Goal: Communication & Community: Share content

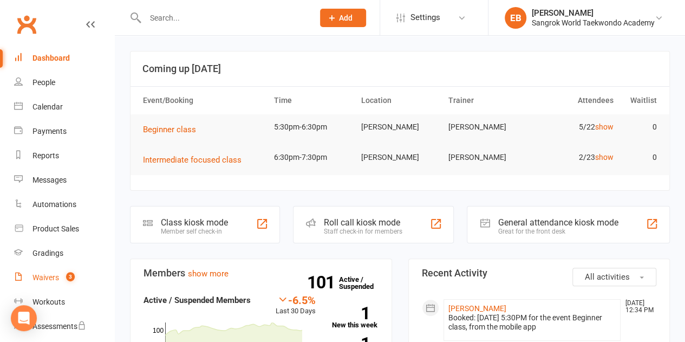
click at [50, 276] on div "Waivers" at bounding box center [46, 277] width 27 height 9
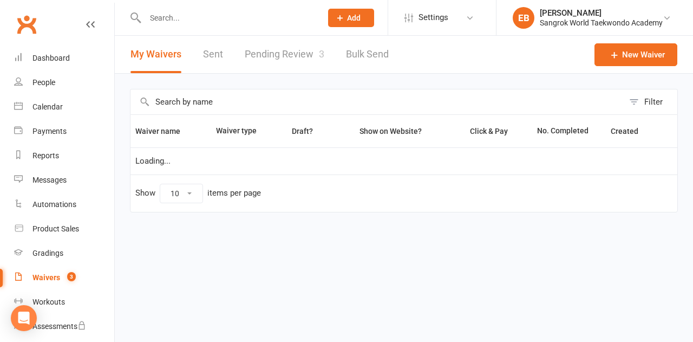
select select "100"
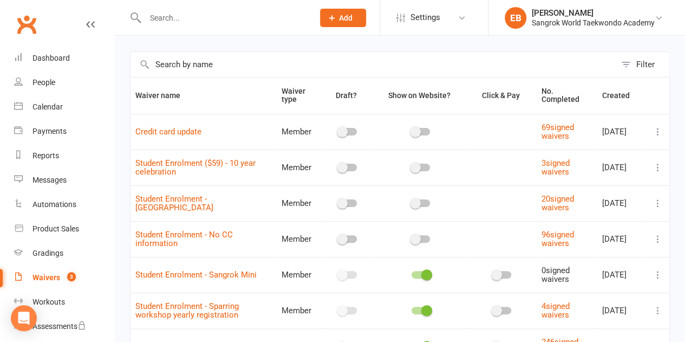
scroll to position [54, 0]
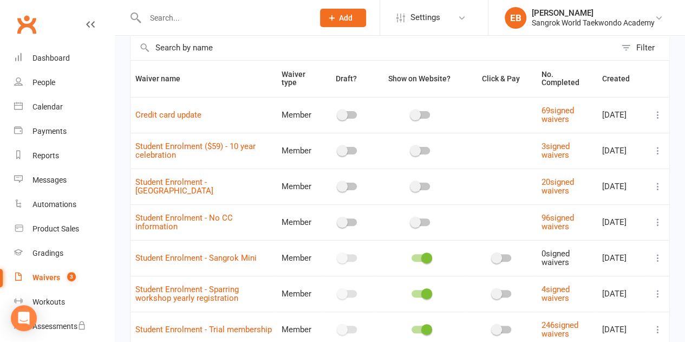
click at [38, 278] on div "Waivers" at bounding box center [47, 277] width 28 height 9
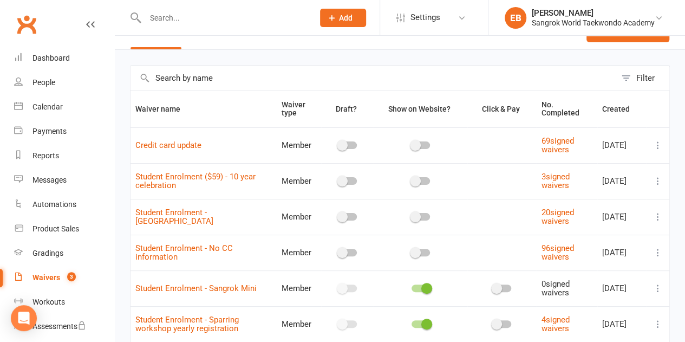
scroll to position [0, 0]
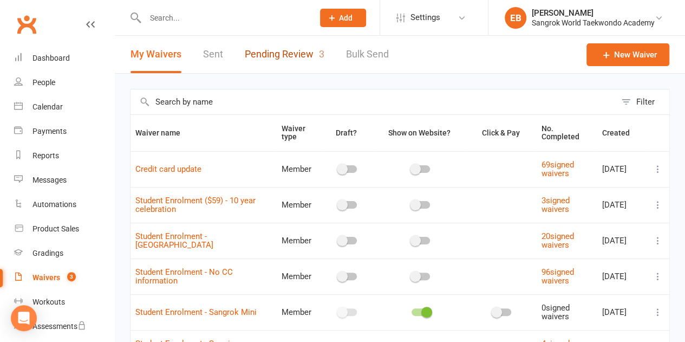
click at [258, 58] on link "Pending Review 3" at bounding box center [285, 54] width 80 height 37
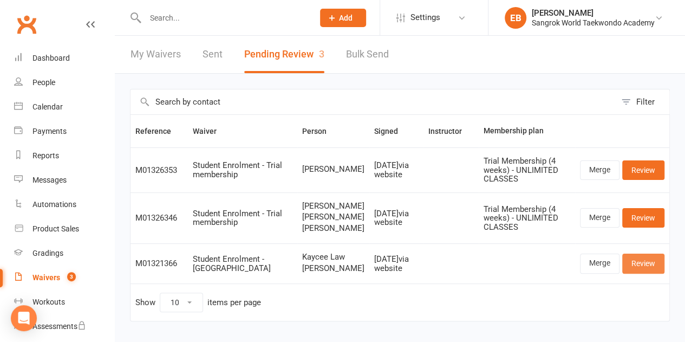
click at [651, 272] on link "Review" at bounding box center [643, 264] width 42 height 20
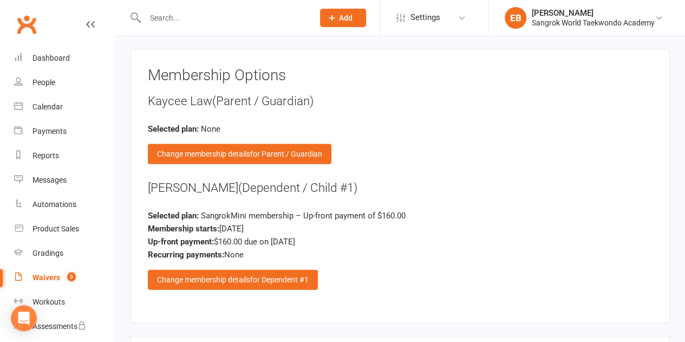
scroll to position [1192, 0]
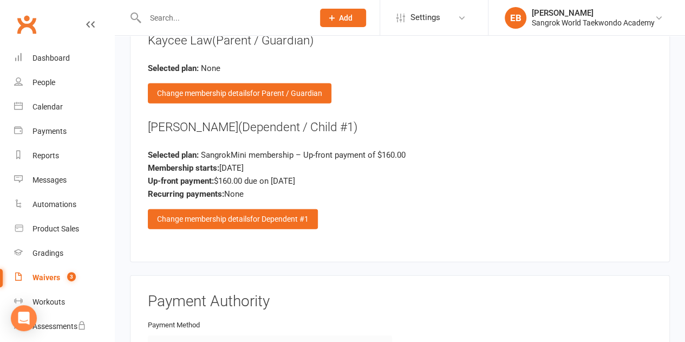
click at [237, 213] on div "Change membership details for Dependent #1" at bounding box center [233, 219] width 170 height 20
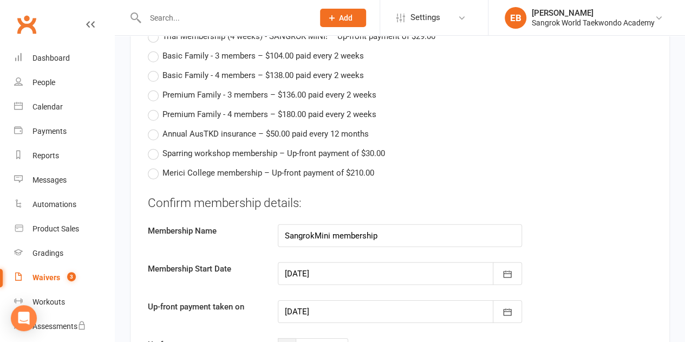
scroll to position [1625, 0]
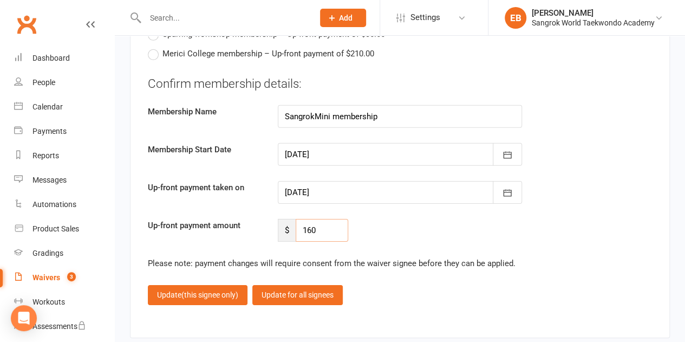
drag, startPoint x: 335, startPoint y: 221, endPoint x: 287, endPoint y: 222, distance: 47.7
click at [287, 222] on div "$ 160" at bounding box center [313, 230] width 70 height 23
type input "126"
click at [233, 290] on span "(this signee only)" at bounding box center [209, 294] width 57 height 9
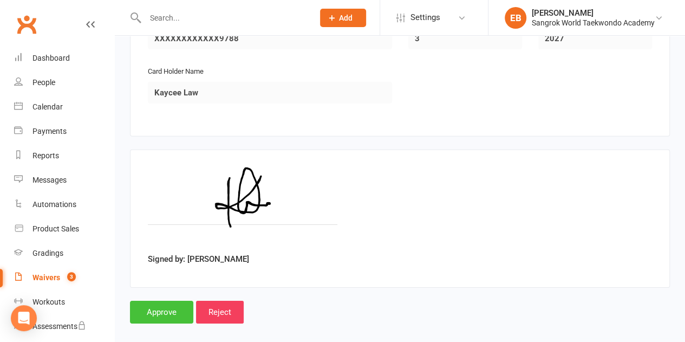
click at [182, 302] on input "Approve" at bounding box center [161, 312] width 63 height 23
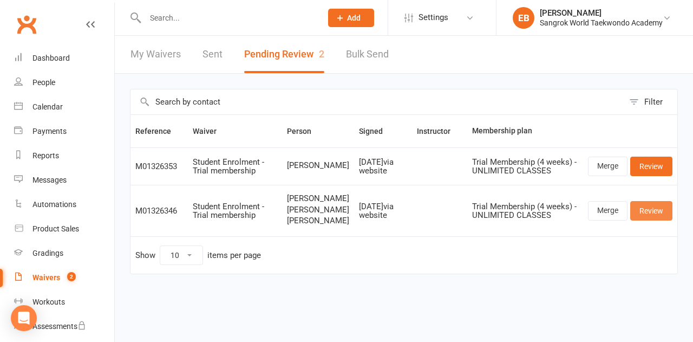
click at [647, 215] on link "Review" at bounding box center [652, 211] width 42 height 20
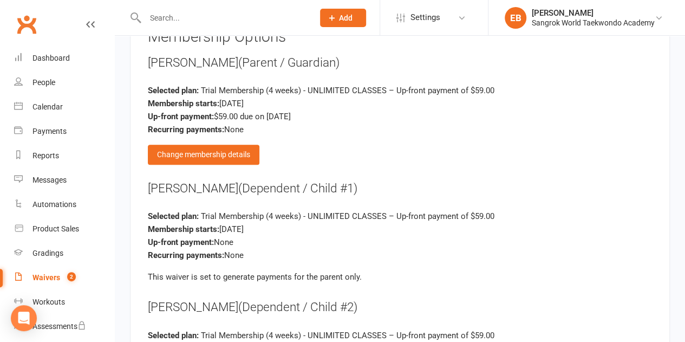
scroll to position [2221, 0]
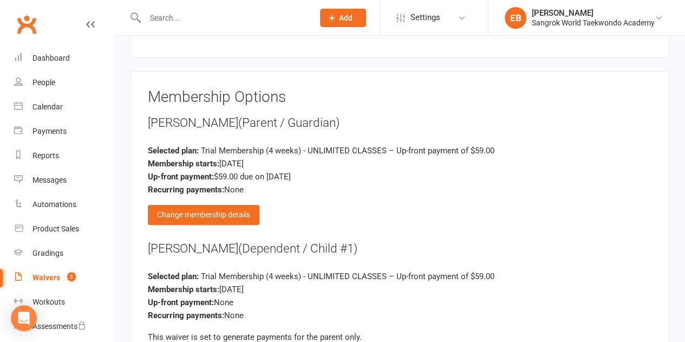
click at [223, 205] on div "Change membership details" at bounding box center [204, 215] width 112 height 20
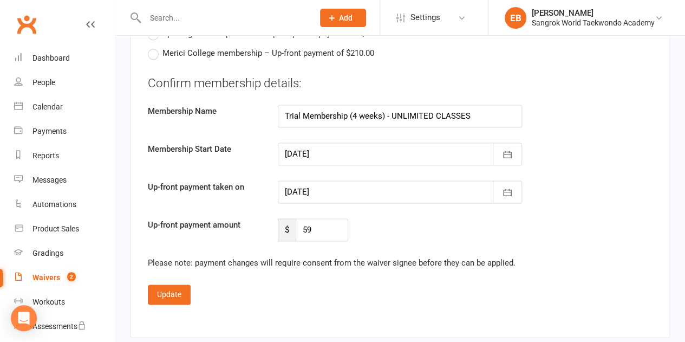
scroll to position [2763, 0]
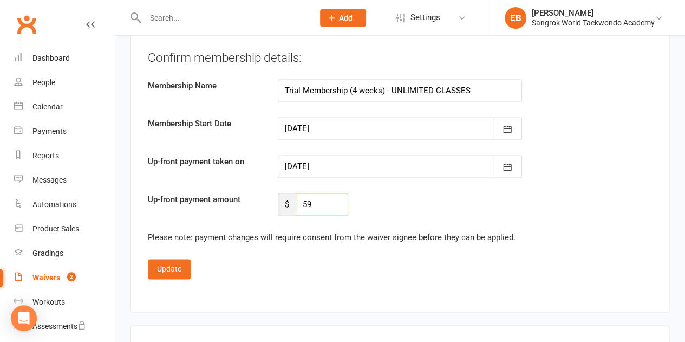
drag, startPoint x: 317, startPoint y: 193, endPoint x: 298, endPoint y: 189, distance: 19.9
click at [298, 193] on input "59" at bounding box center [322, 204] width 53 height 23
type input "147"
click at [169, 259] on button "Update" at bounding box center [169, 269] width 43 height 20
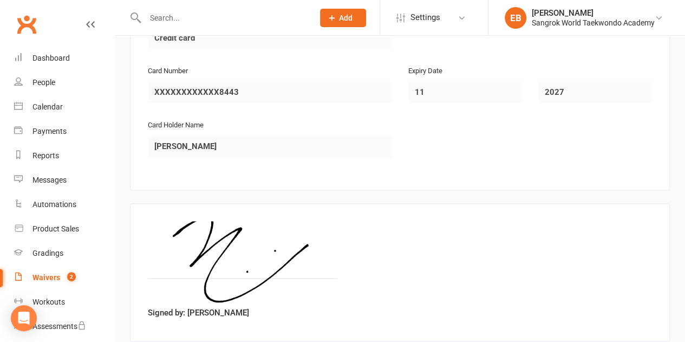
scroll to position [2814, 0]
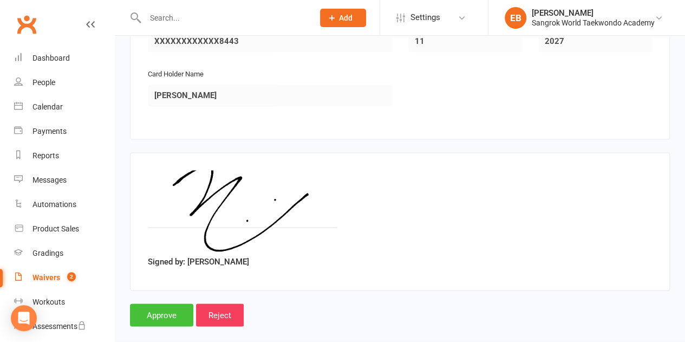
click at [168, 303] on input "Approve" at bounding box center [161, 314] width 63 height 23
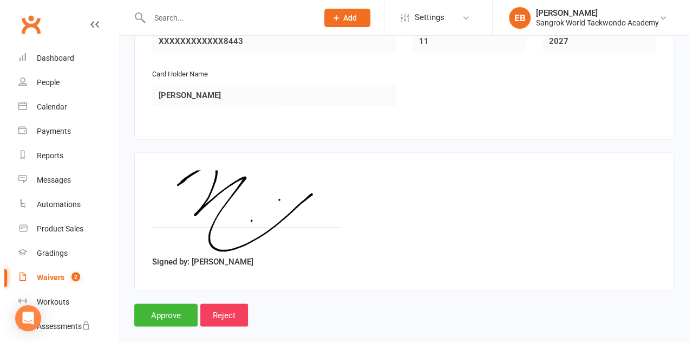
scroll to position [2815, 0]
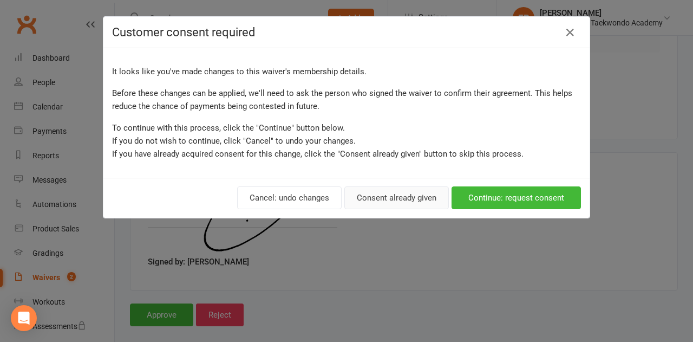
click at [378, 203] on button "Consent already given" at bounding box center [397, 197] width 105 height 23
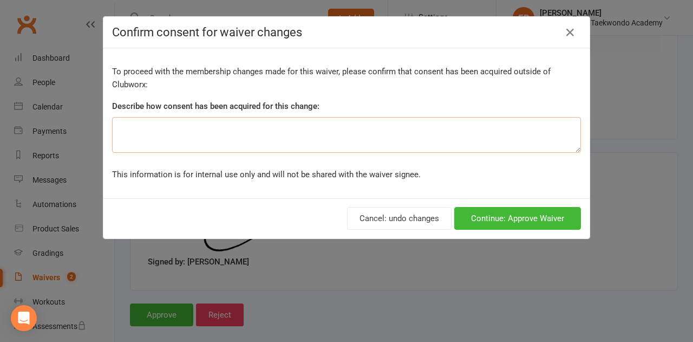
click at [125, 126] on textarea at bounding box center [346, 135] width 469 height 36
type textarea "3 x 49"
click at [520, 218] on button "Continue: Approve Waiver" at bounding box center [517, 218] width 127 height 23
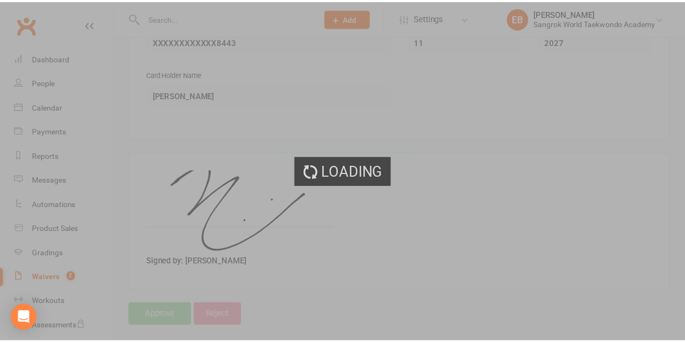
scroll to position [2814, 0]
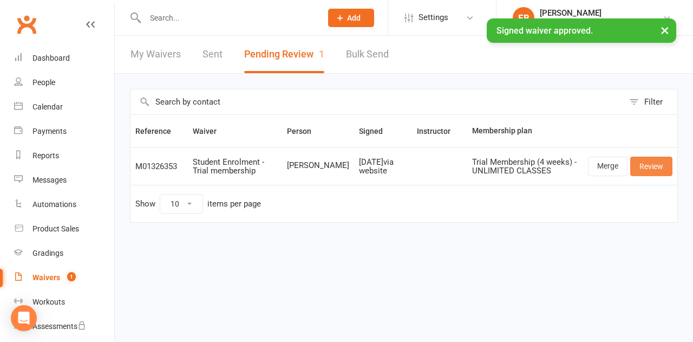
click at [651, 169] on link "Review" at bounding box center [652, 167] width 42 height 20
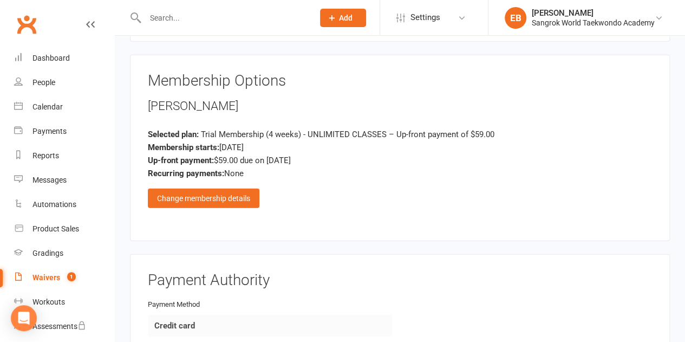
scroll to position [1408, 0]
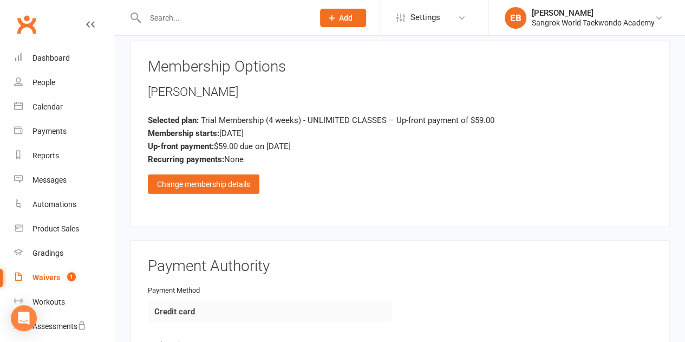
click at [238, 183] on div "Change membership details" at bounding box center [204, 184] width 112 height 20
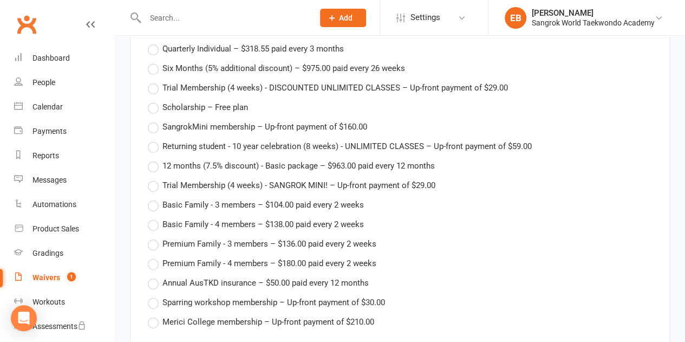
scroll to position [1842, 0]
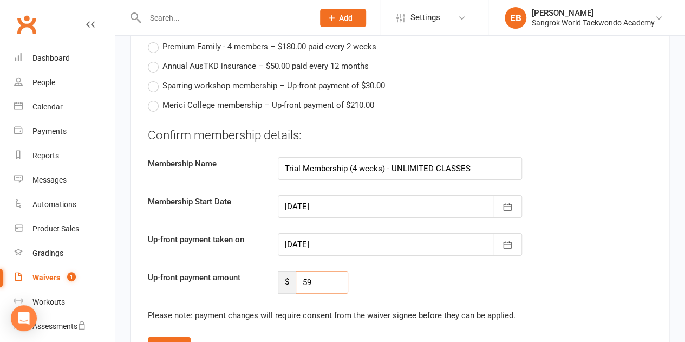
drag, startPoint x: 309, startPoint y: 277, endPoint x: 302, endPoint y: 277, distance: 6.5
click at [302, 277] on input "59" at bounding box center [322, 282] width 53 height 23
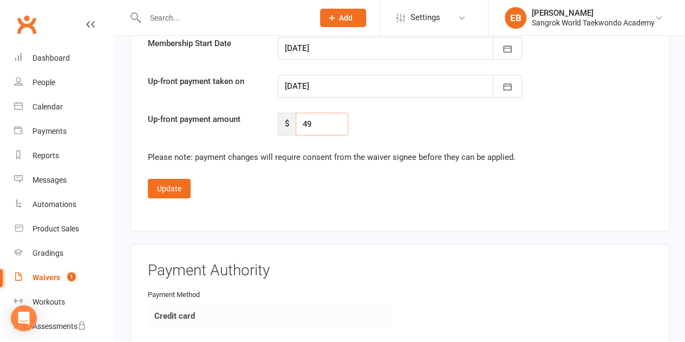
scroll to position [2004, 0]
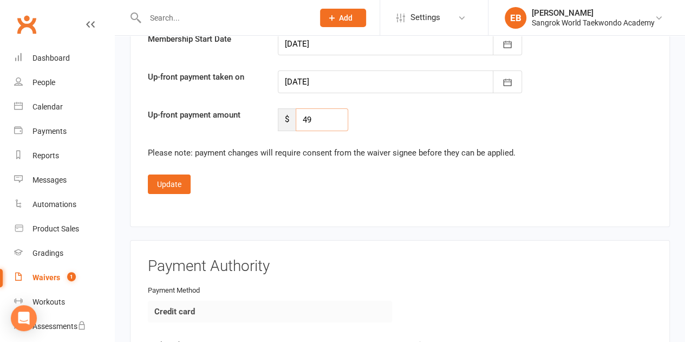
type input "49"
click at [178, 177] on button "Update" at bounding box center [169, 184] width 43 height 20
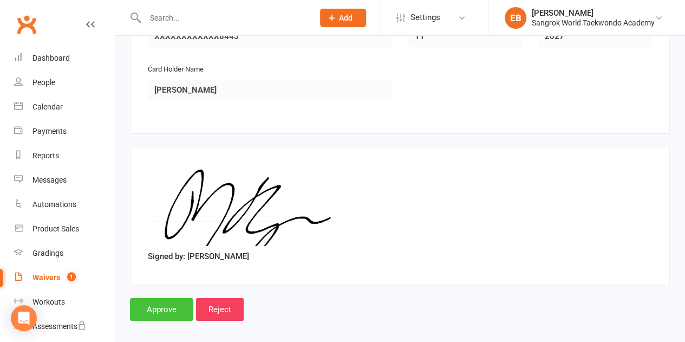
click at [154, 302] on input "Approve" at bounding box center [161, 309] width 63 height 23
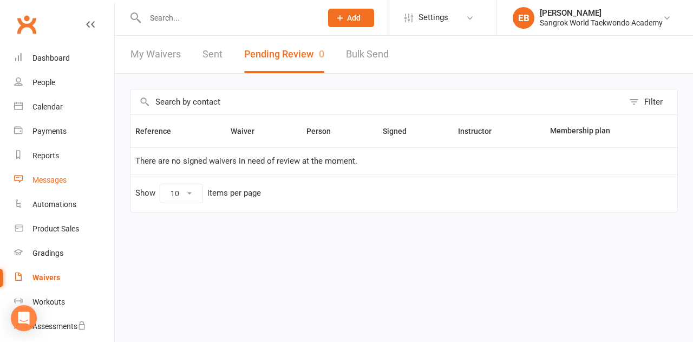
click at [43, 179] on div "Messages" at bounding box center [50, 180] width 34 height 9
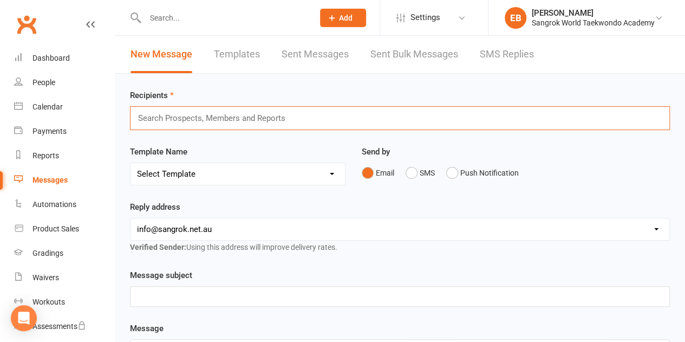
click at [164, 113] on input "text" at bounding box center [216, 118] width 159 height 14
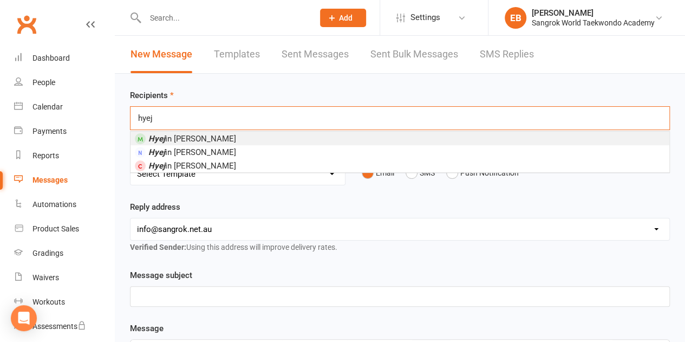
type input "hyej"
click at [176, 139] on span "Hyej in [PERSON_NAME]" at bounding box center [192, 139] width 88 height 10
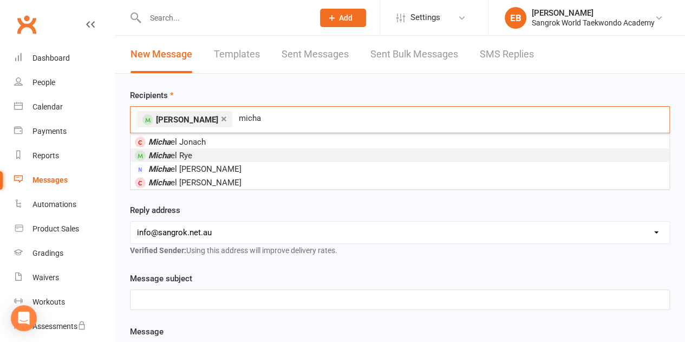
type input "micha"
click at [174, 148] on li "Micha el Rye" at bounding box center [400, 155] width 539 height 14
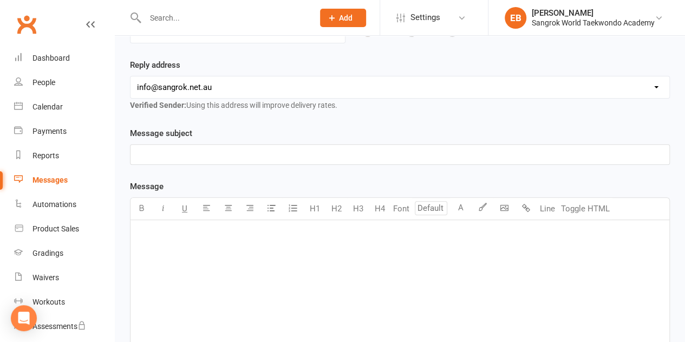
scroll to position [163, 0]
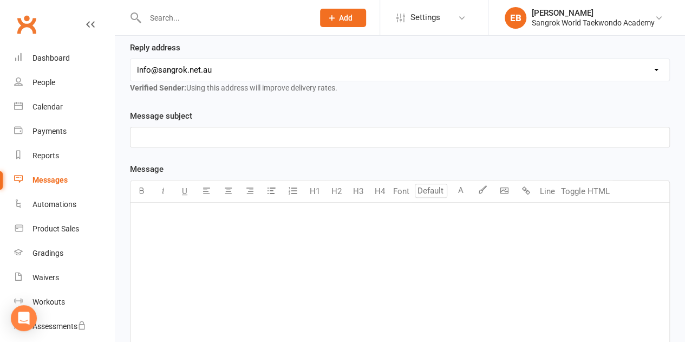
click at [179, 131] on p "﻿" at bounding box center [400, 137] width 526 height 13
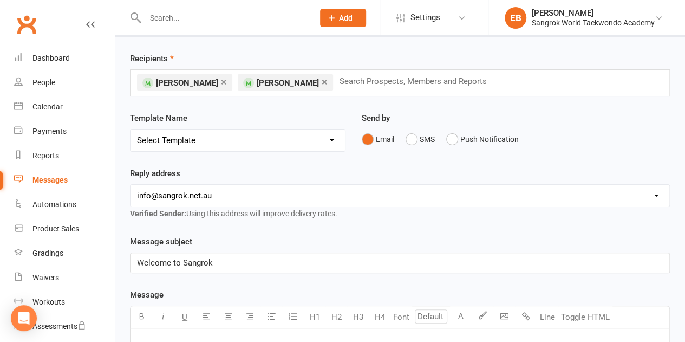
scroll to position [54, 0]
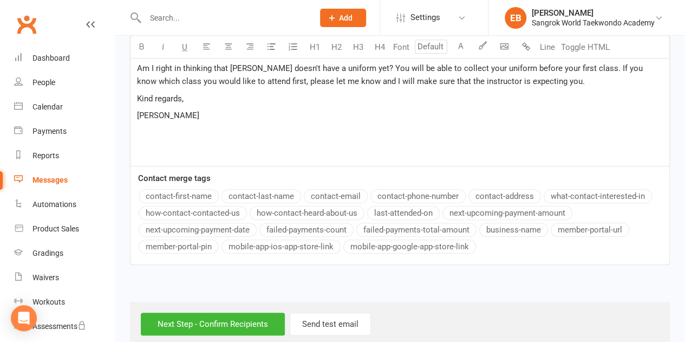
scroll to position [378, 0]
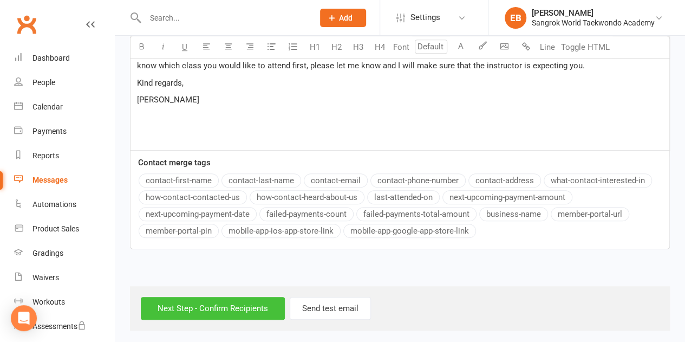
click at [213, 300] on input "Next Step - Confirm Recipients" at bounding box center [213, 308] width 144 height 23
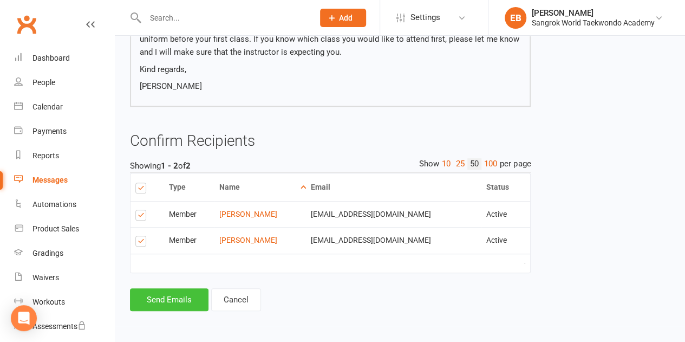
click at [191, 298] on button "Send Emails" at bounding box center [169, 299] width 79 height 23
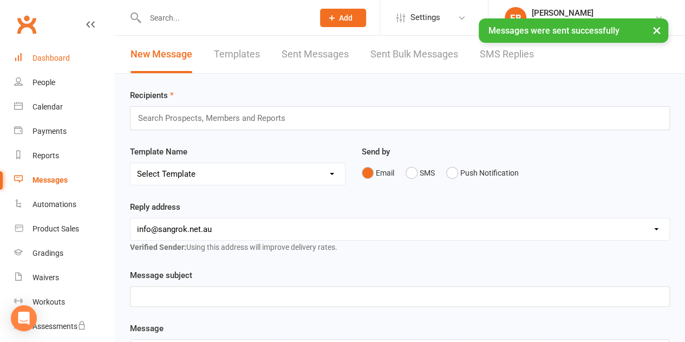
click at [46, 63] on link "Dashboard" at bounding box center [64, 58] width 100 height 24
